Goal: Find specific page/section: Find specific page/section

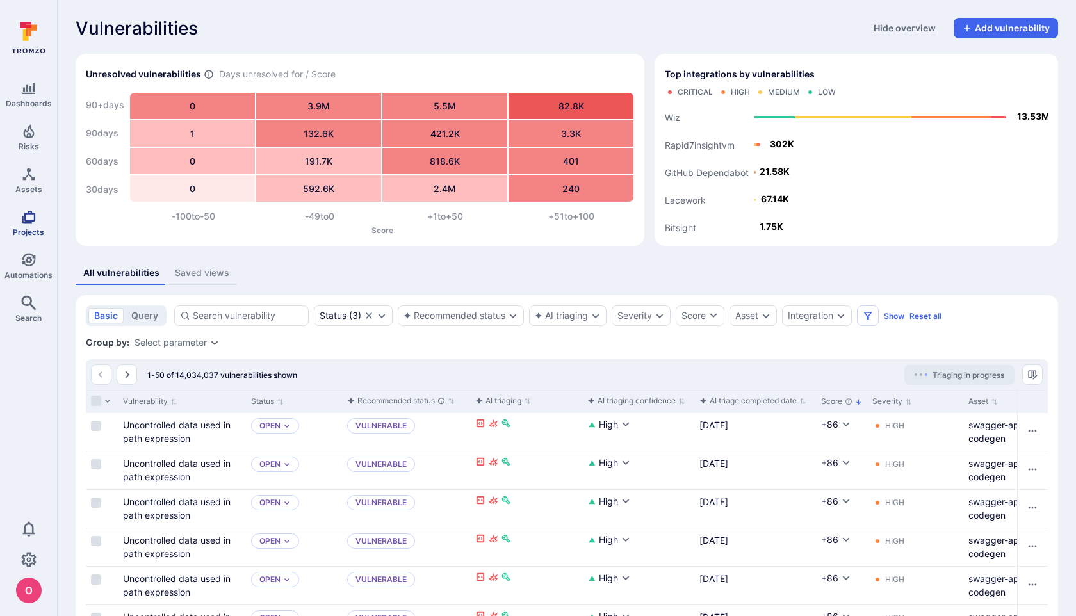
click at [33, 220] on icon "Projects" at bounding box center [28, 216] width 15 height 15
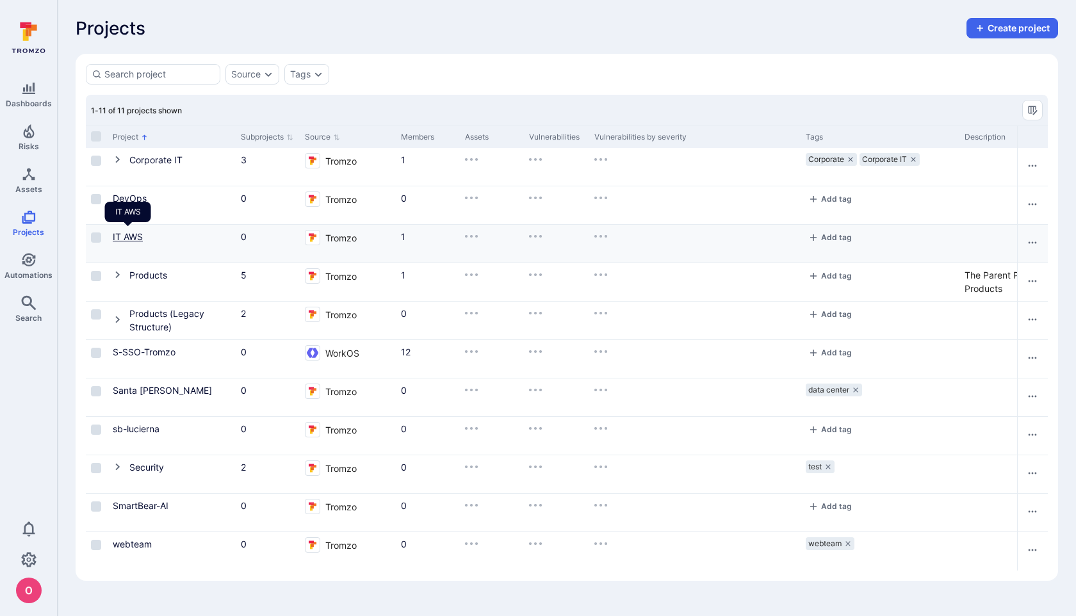
click at [125, 236] on link "IT AWS" at bounding box center [128, 236] width 30 height 11
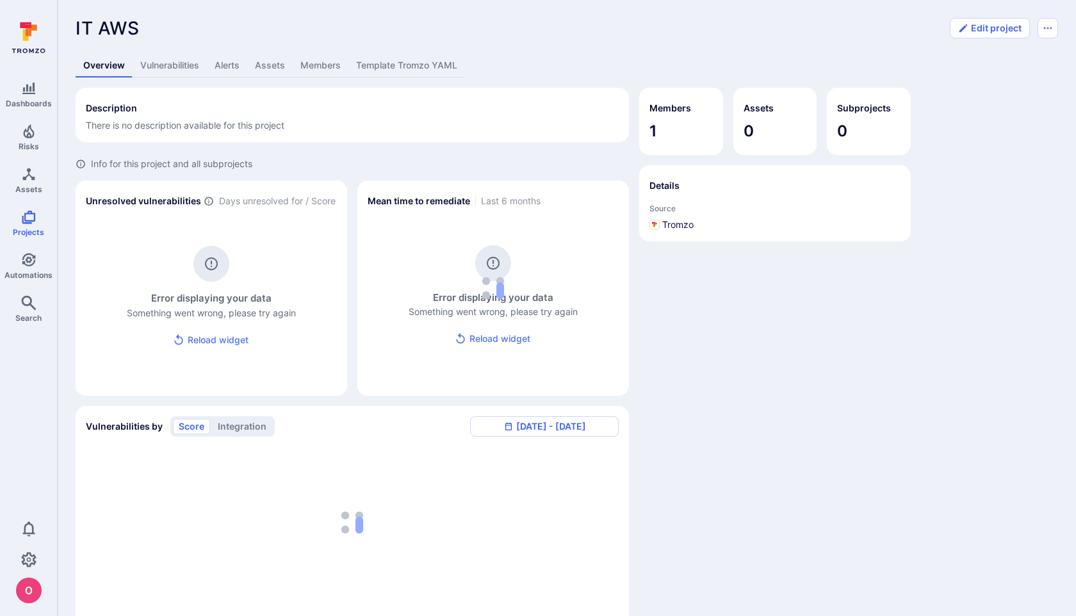
scroll to position [1, 0]
